Goal: Task Accomplishment & Management: Complete application form

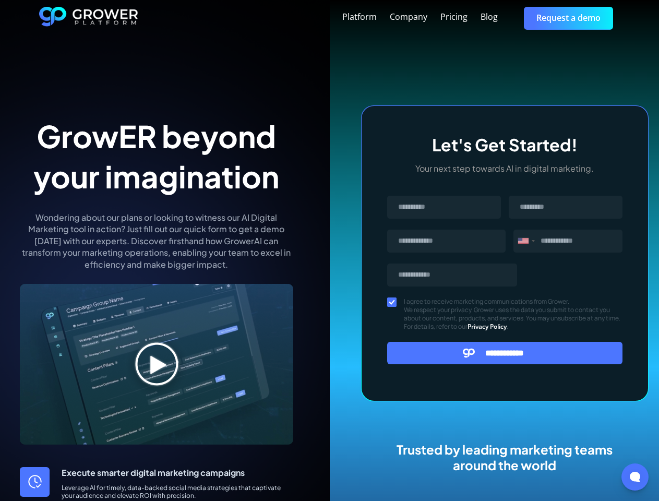
click at [379, 18] on div "Platform Company Pricing Blog Request a demo" at bounding box center [379, 18] width 482 height 22
click at [526, 241] on div "Message" at bounding box center [523, 241] width 10 height 6
click at [505, 352] on input "**********" at bounding box center [505, 353] width 236 height 22
